Goal: Task Accomplishment & Management: Use online tool/utility

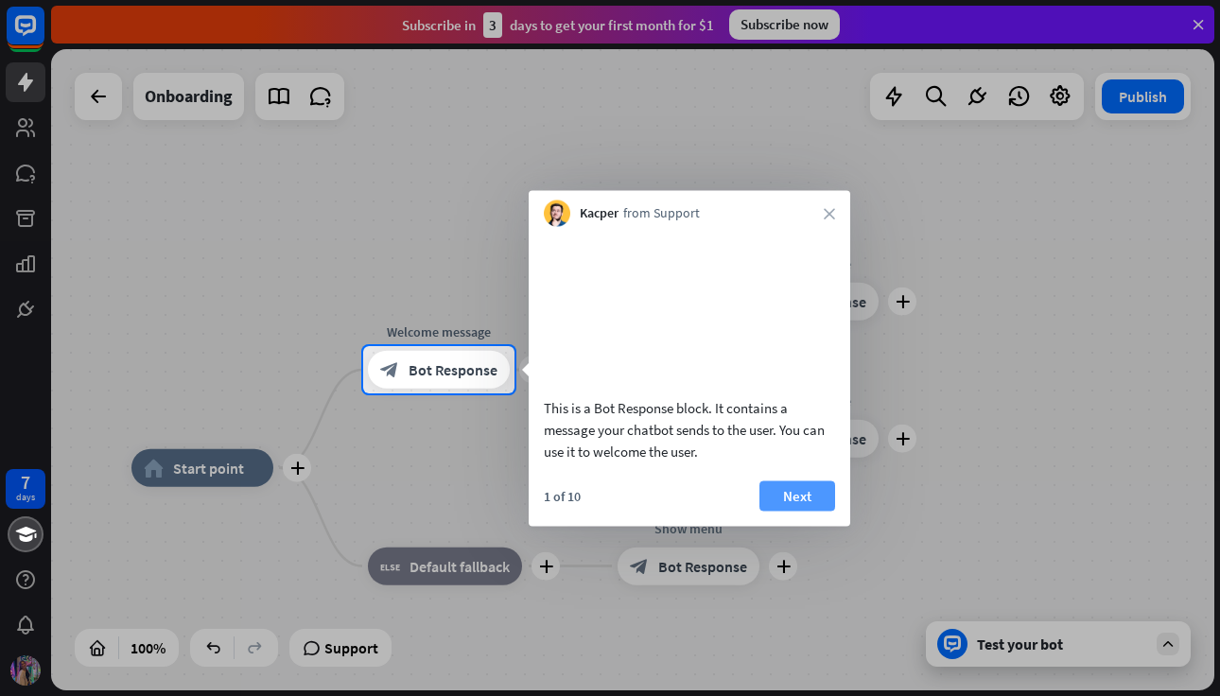
click at [808, 511] on button "Next" at bounding box center [797, 495] width 76 height 30
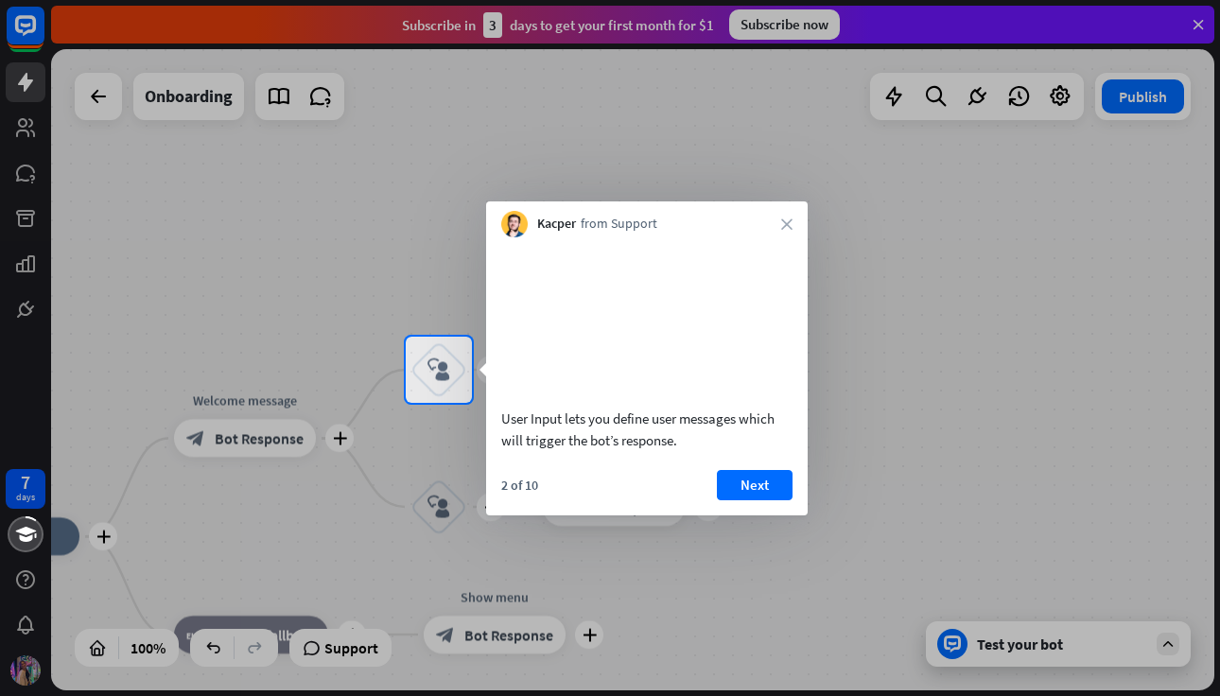
click at [770, 515] on div "2 of 10 Next" at bounding box center [646, 492] width 321 height 45
click at [744, 497] on button "Next" at bounding box center [755, 485] width 76 height 30
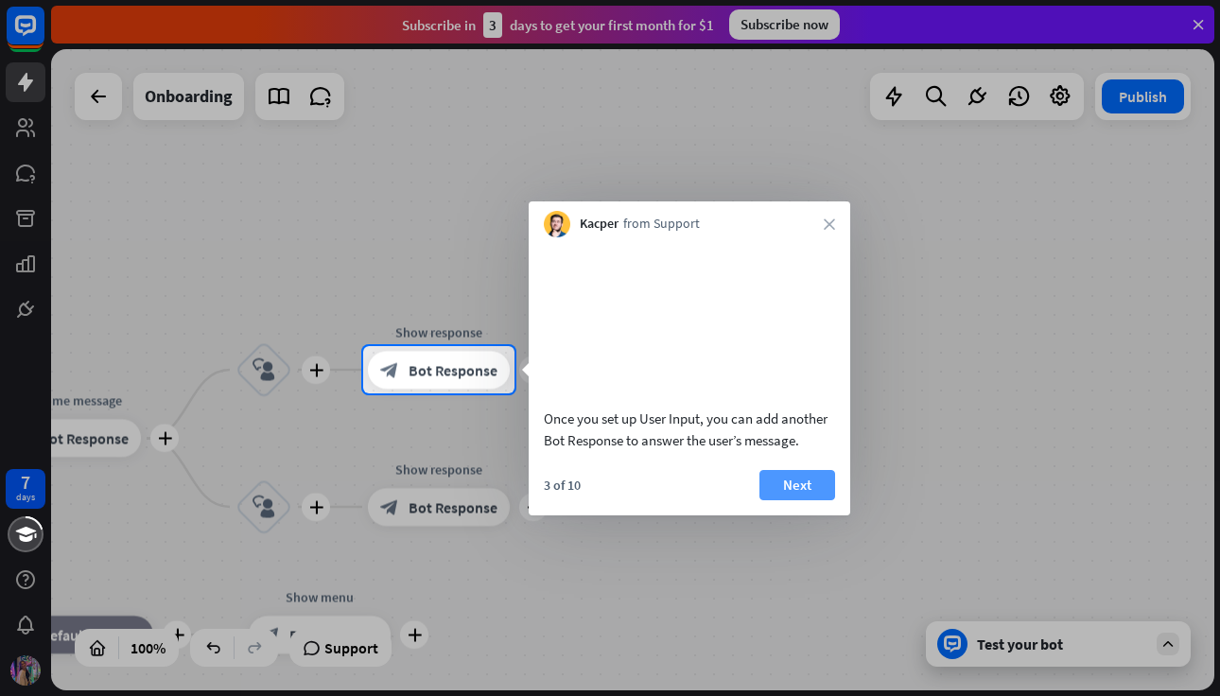
click at [805, 500] on button "Next" at bounding box center [797, 485] width 76 height 30
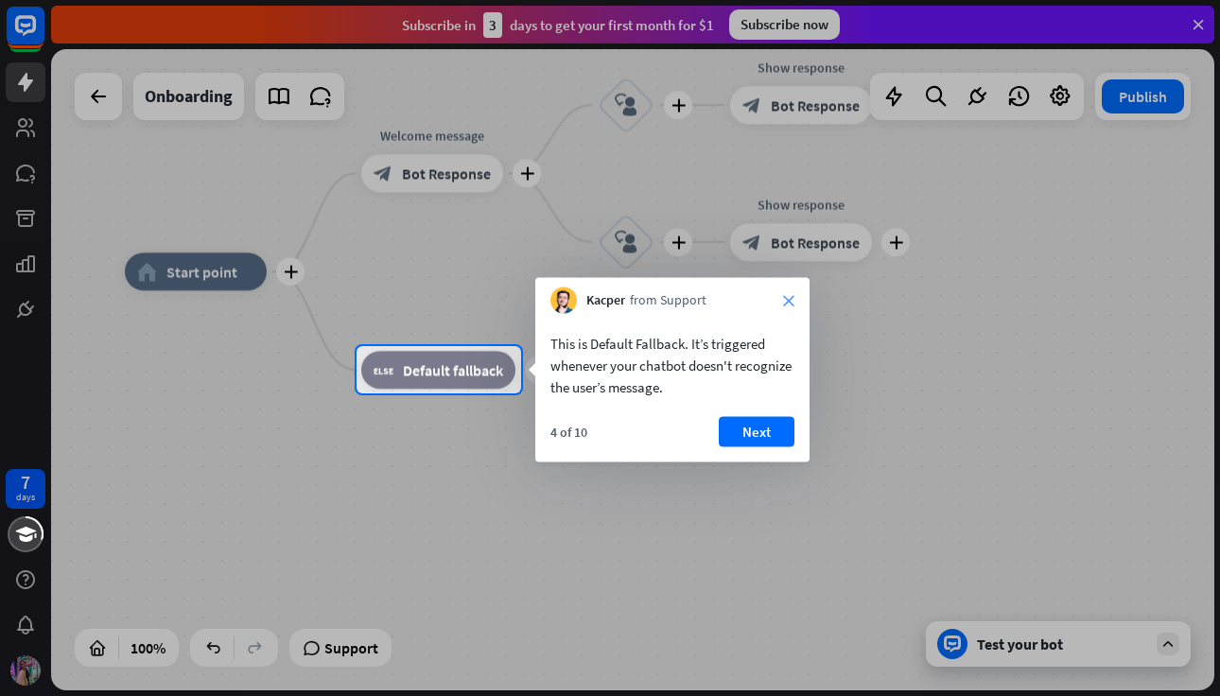
click at [791, 303] on icon "close" at bounding box center [788, 300] width 11 height 11
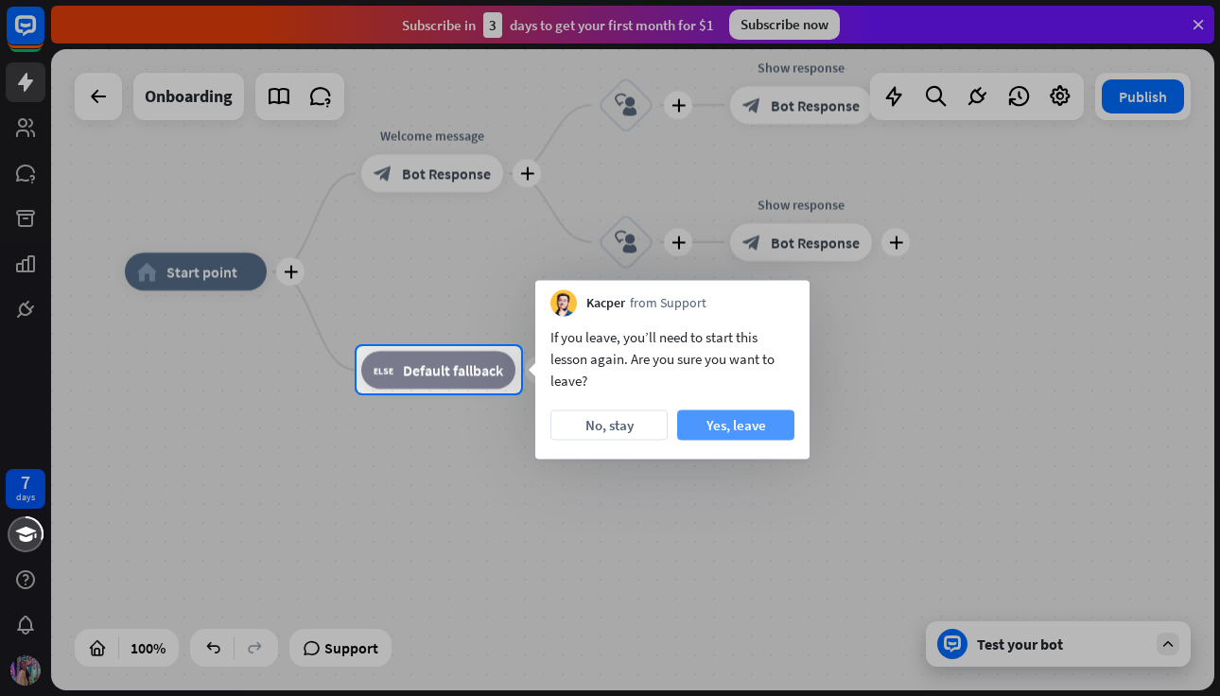
click at [712, 423] on button "Yes, leave" at bounding box center [735, 425] width 117 height 30
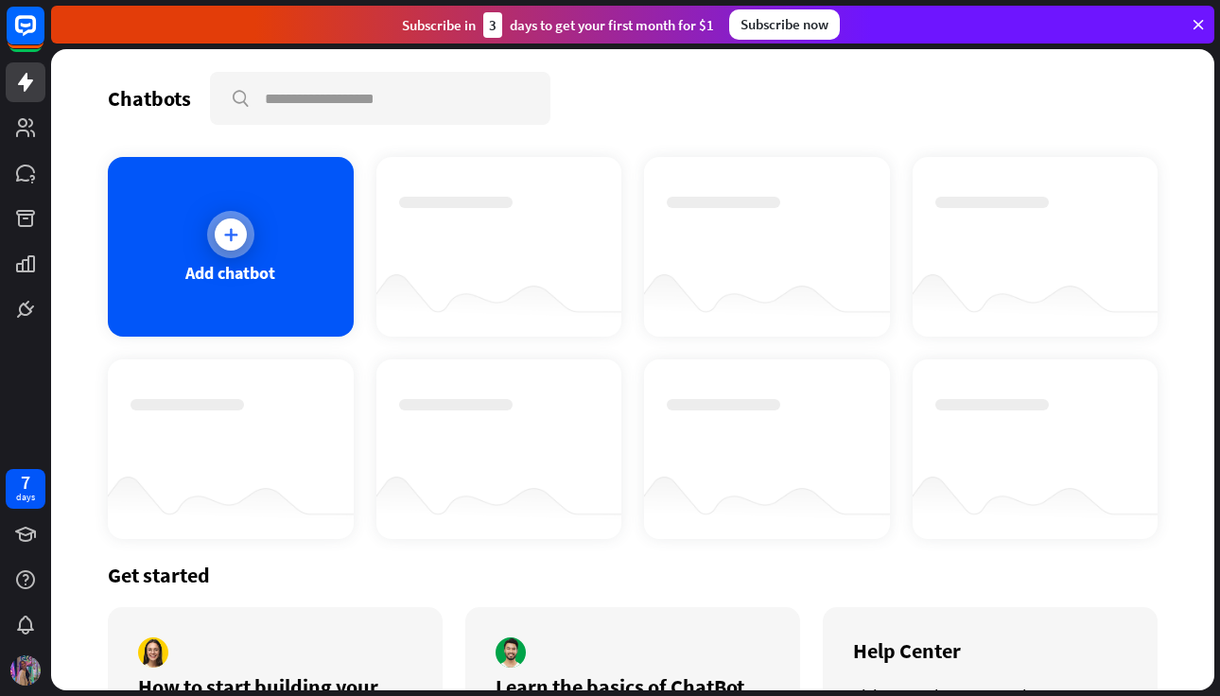
click at [190, 241] on div "Add chatbot" at bounding box center [231, 247] width 246 height 180
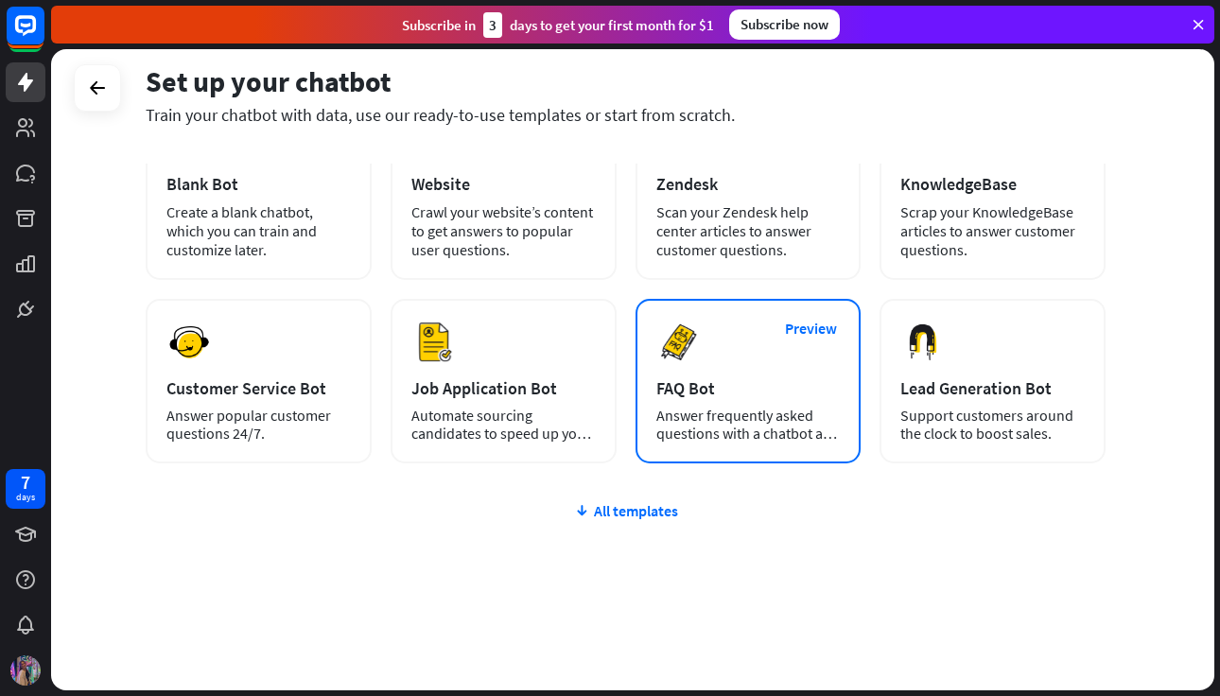
scroll to position [135, 0]
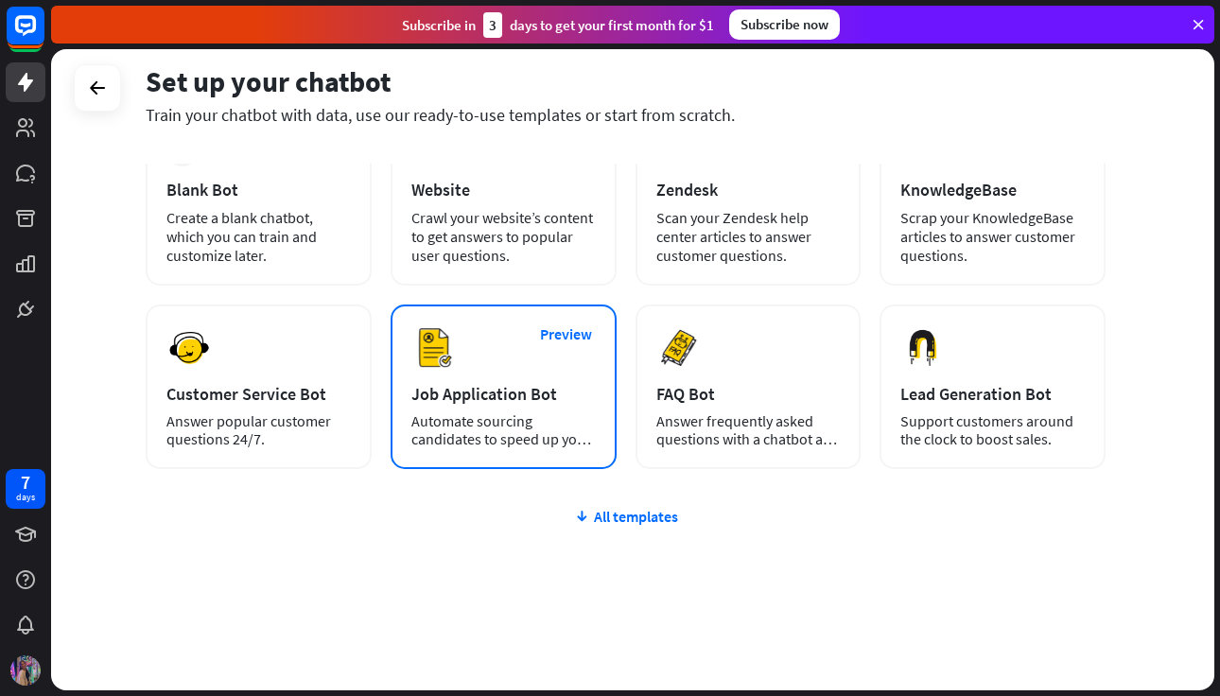
click at [498, 385] on div "Job Application Bot" at bounding box center [503, 394] width 184 height 22
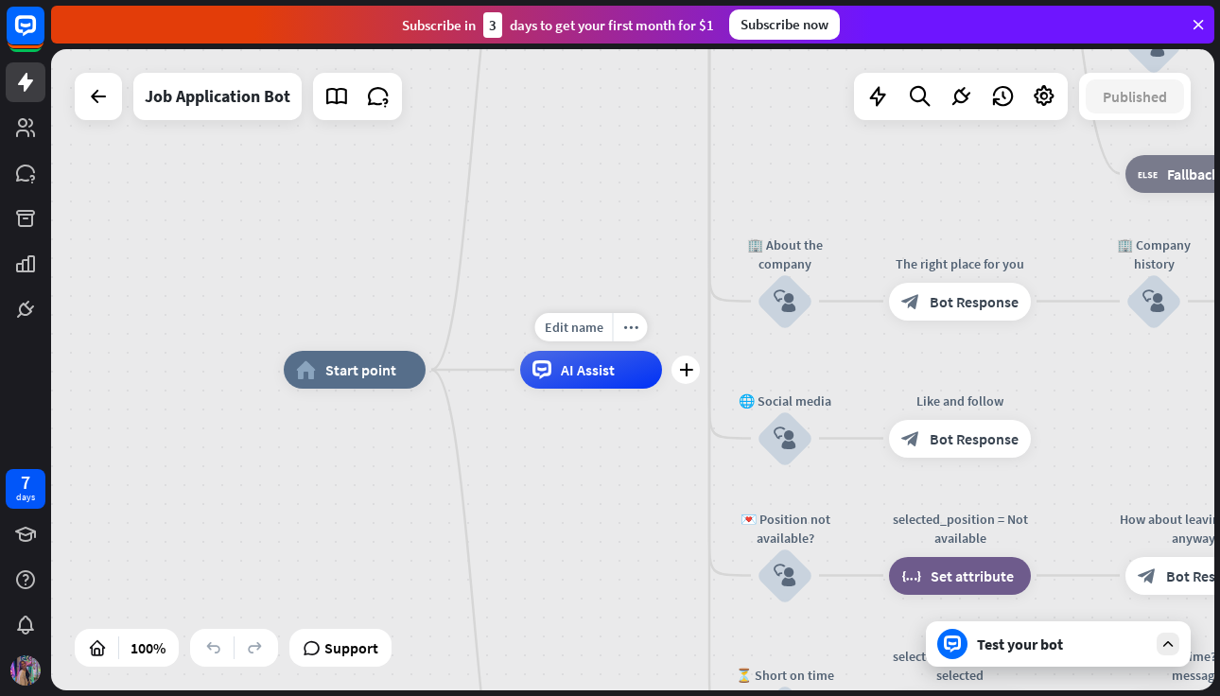
click at [591, 373] on span "AI Assist" at bounding box center [588, 369] width 54 height 19
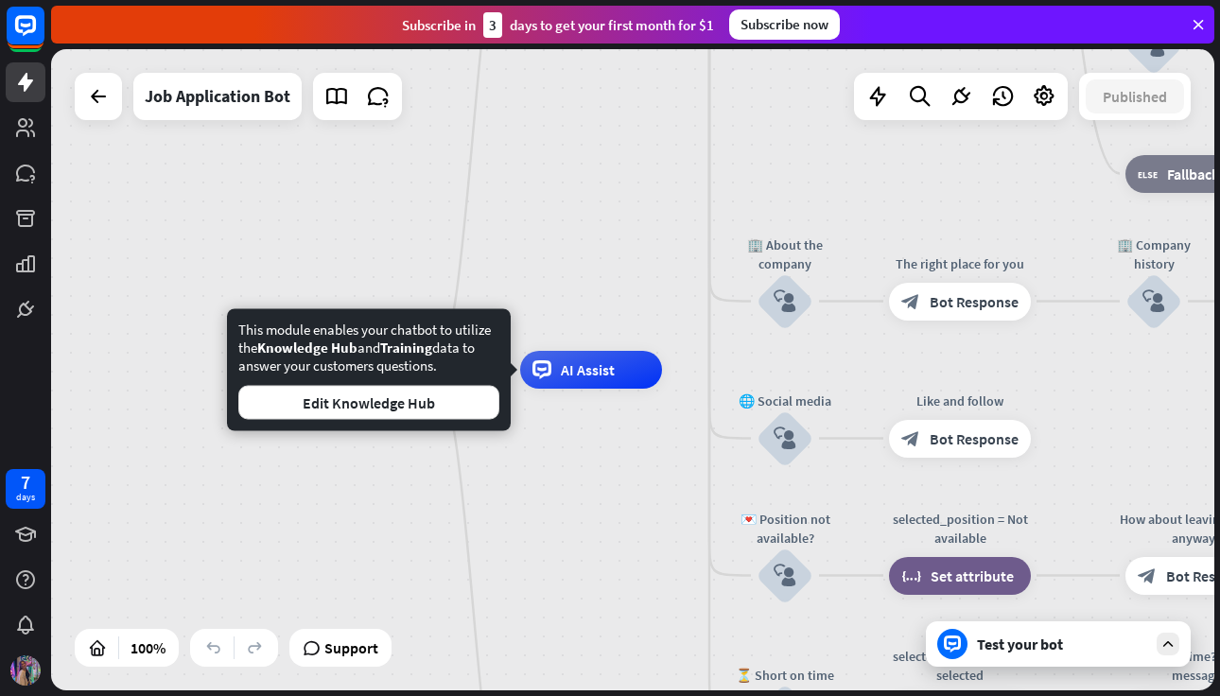
click at [470, 221] on div "home_2 Start point Welcome message block_bot_response Bot Response ✨ Main menu …" at bounding box center [632, 369] width 1163 height 641
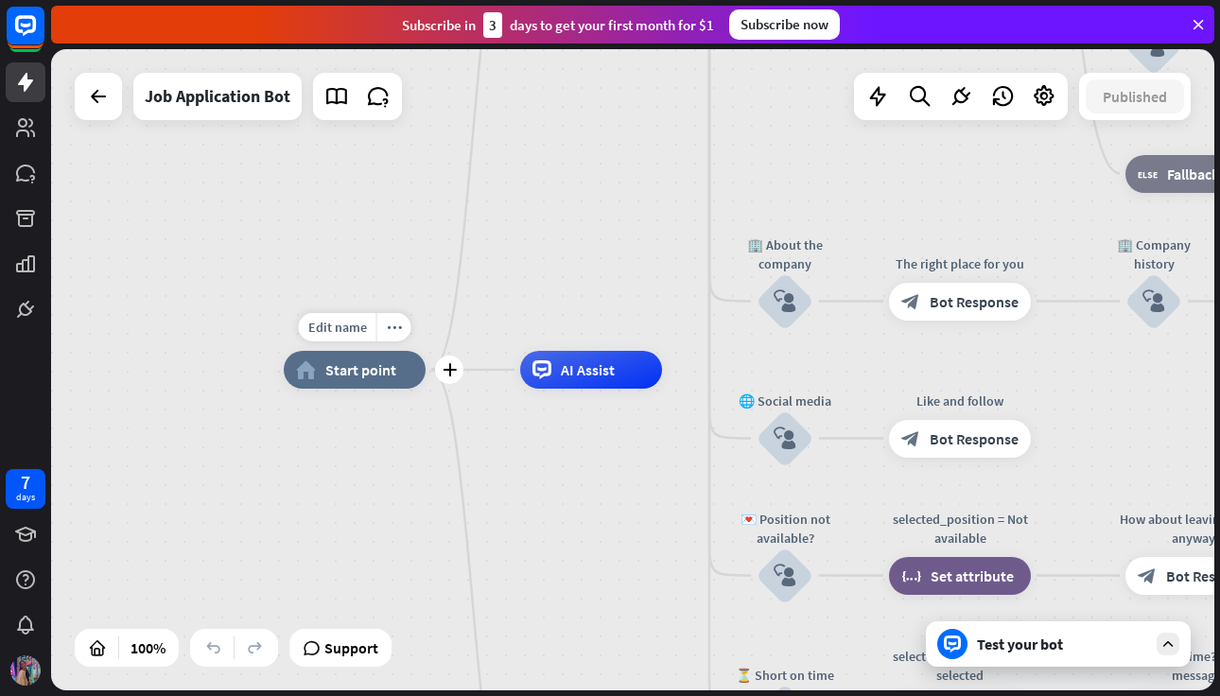
click at [368, 369] on span "Start point" at bounding box center [360, 369] width 71 height 19
click at [310, 302] on div "Edit name more_horiz home_2 Start point Welcome message block_bot_response Bot …" at bounding box center [632, 369] width 1163 height 641
